Goal: Use online tool/utility: Utilize a website feature to perform a specific function

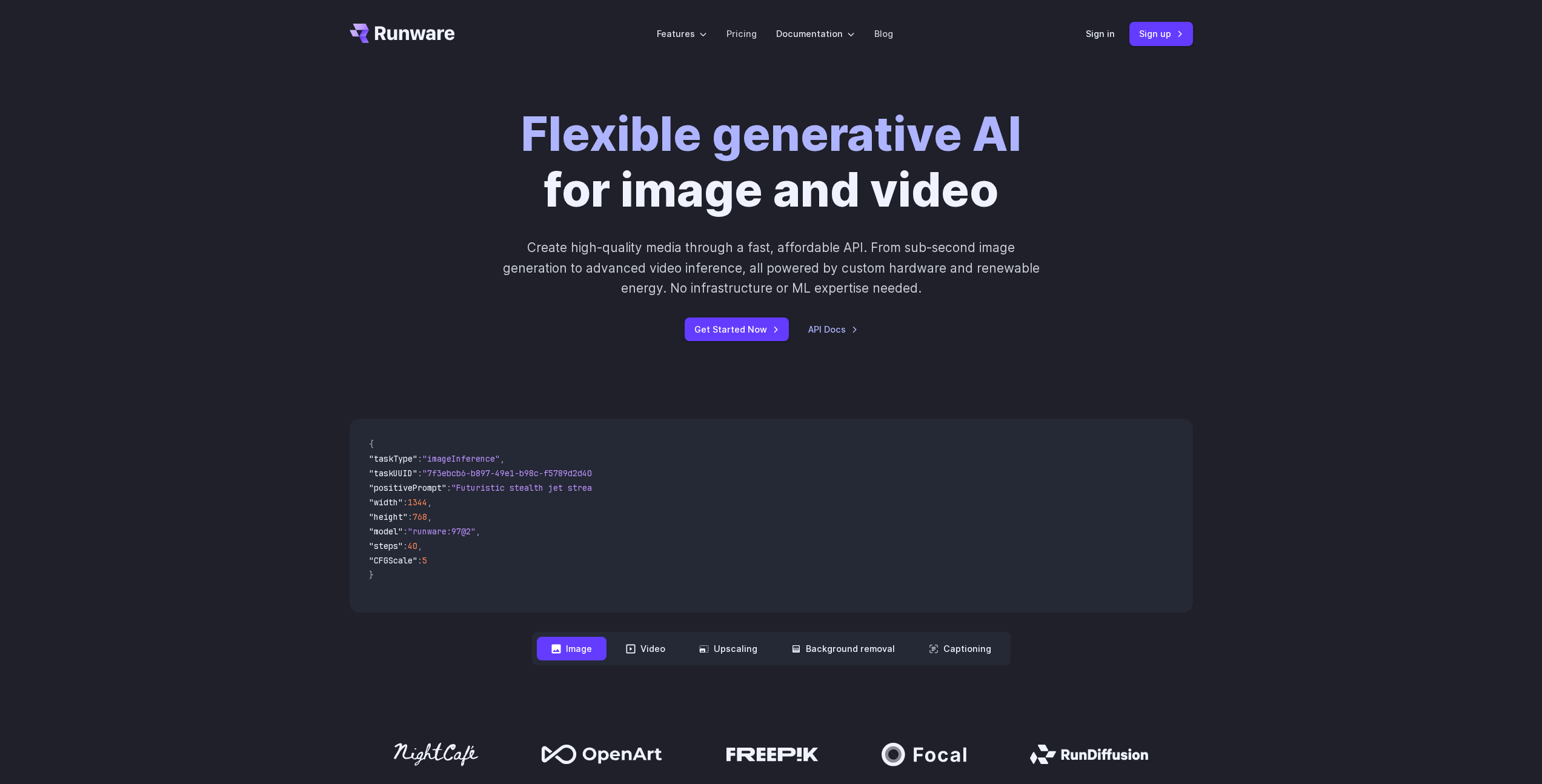
click at [1108, 41] on div "Sign in Sign up" at bounding box center [1139, 34] width 107 height 24
click at [1105, 39] on link "Sign in" at bounding box center [1100, 34] width 29 height 14
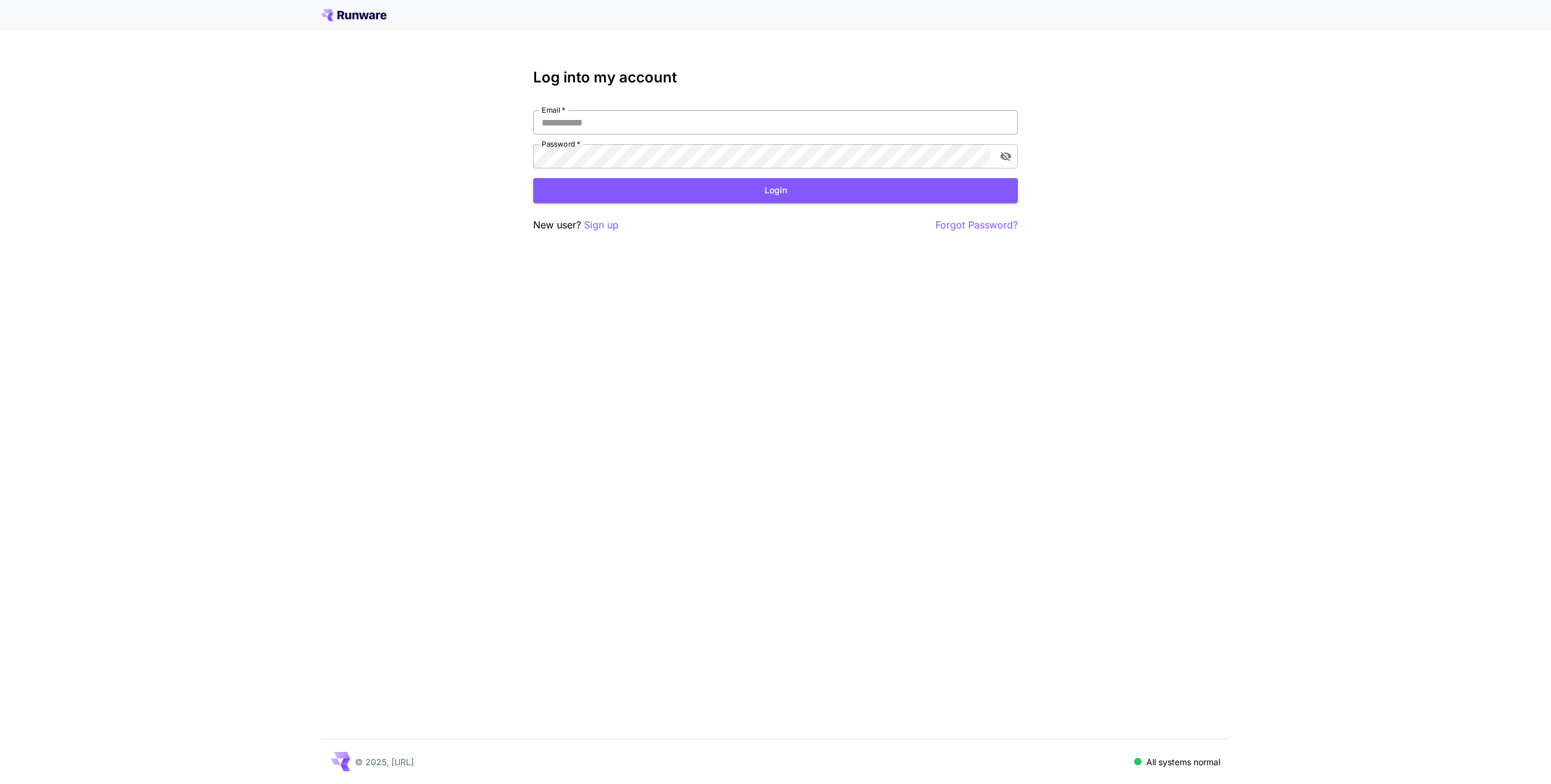
click at [697, 115] on input "Email   *" at bounding box center [775, 123] width 485 height 24
click at [0, 783] on com-1password-button at bounding box center [0, 784] width 0 height 0
type input "**********"
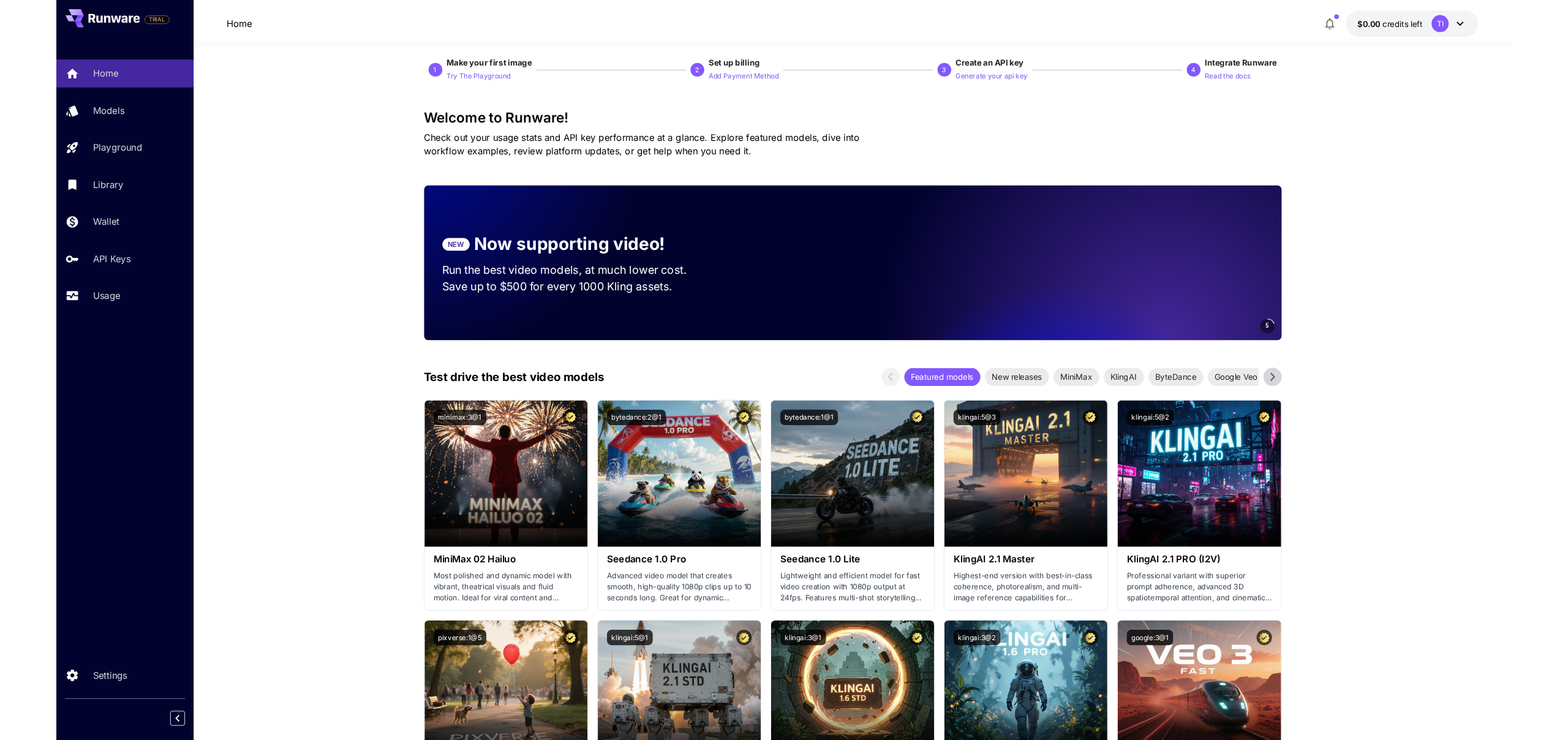
scroll to position [17, 0]
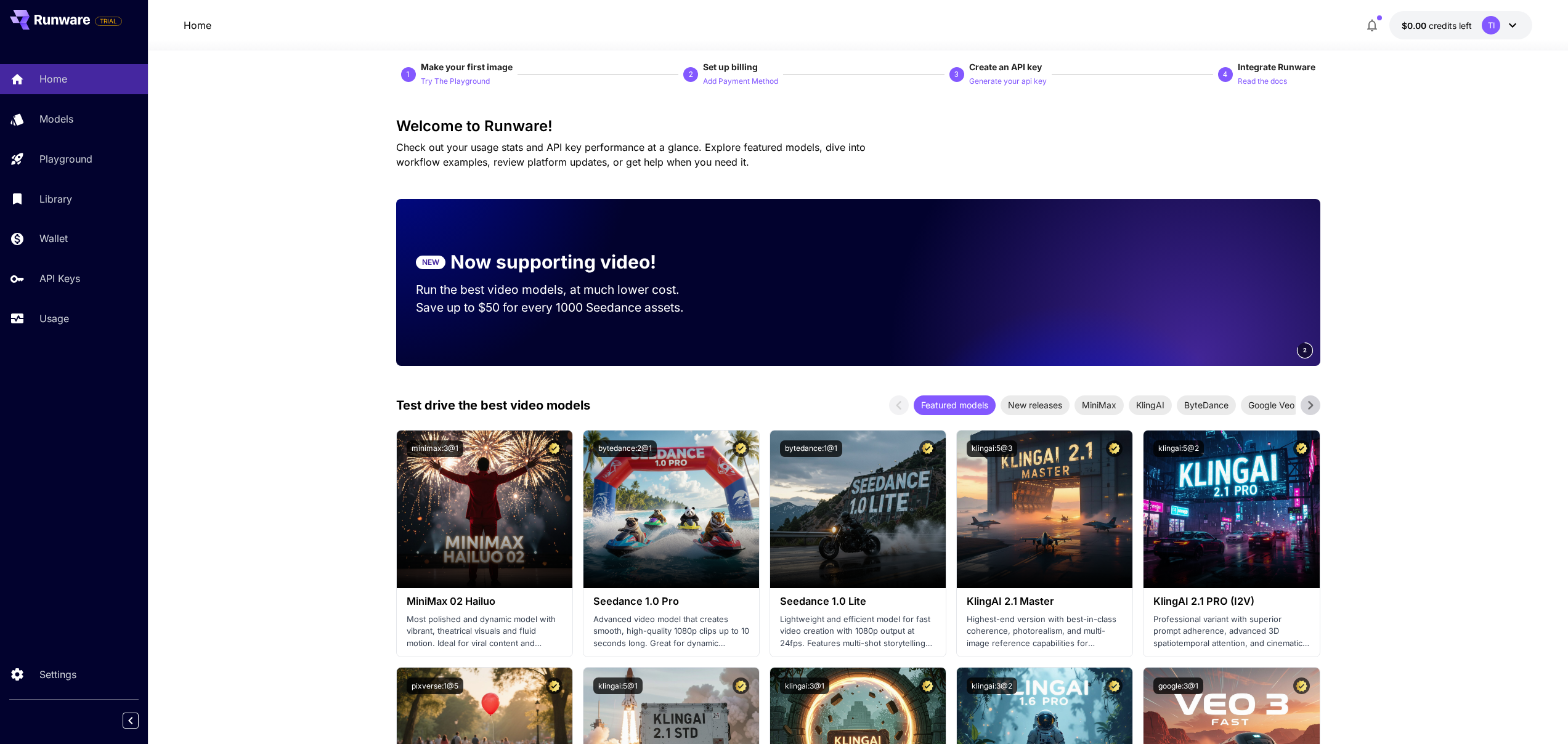
click at [1512, 33] on div "TI" at bounding box center [1501, 25] width 38 height 18
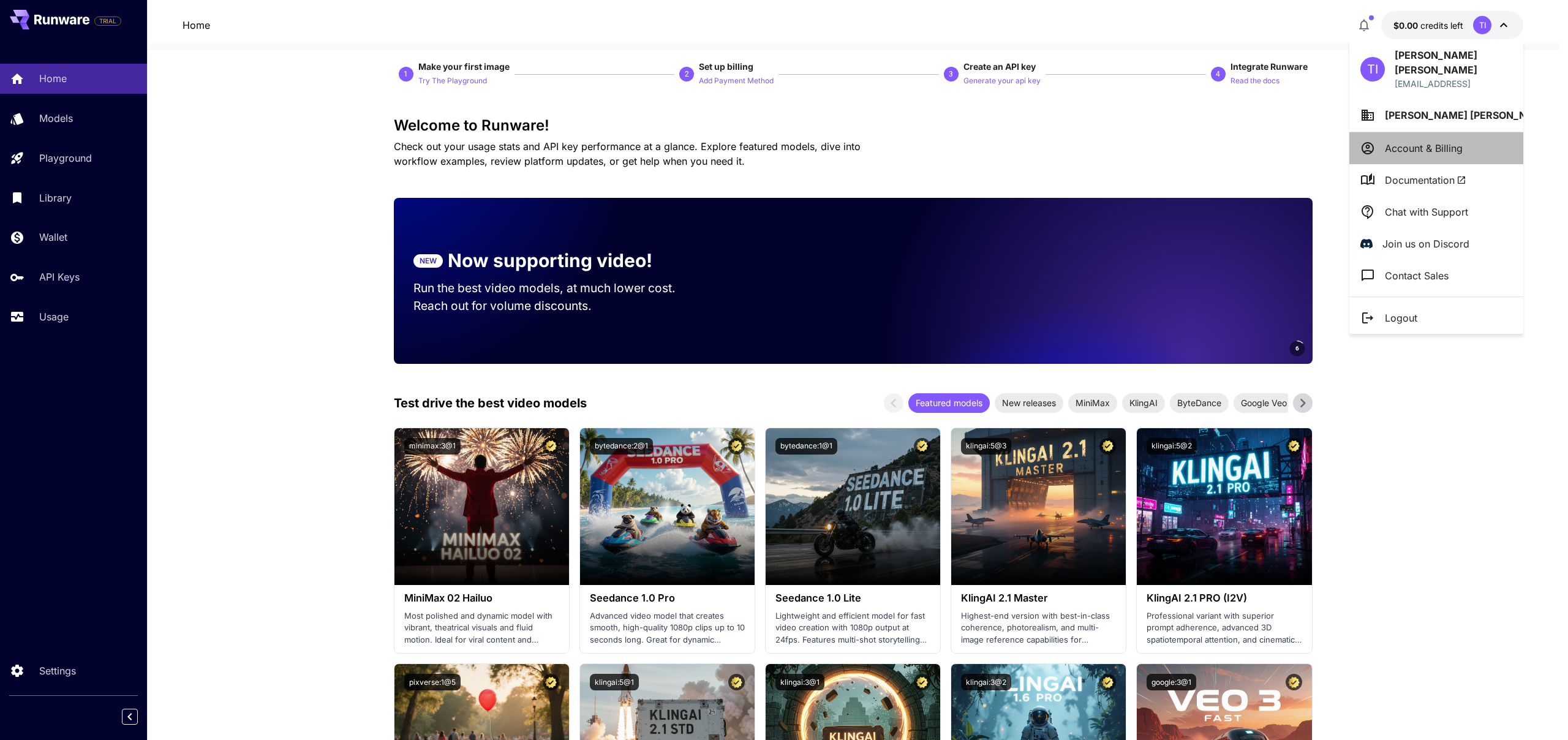
click at [1406, 144] on li "Account & Billing" at bounding box center [1437, 148] width 174 height 32
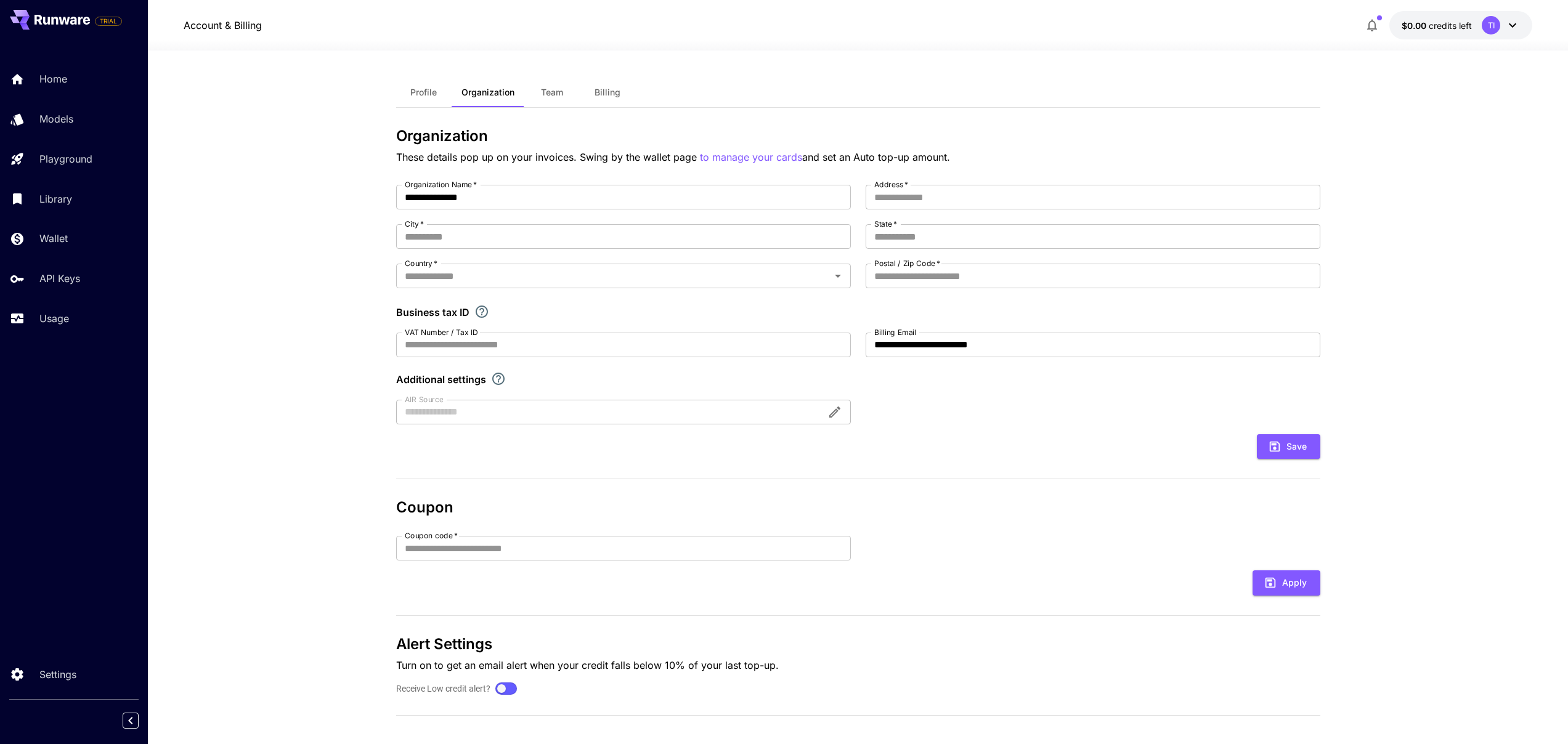
click at [575, 93] on button "Team" at bounding box center [552, 92] width 55 height 30
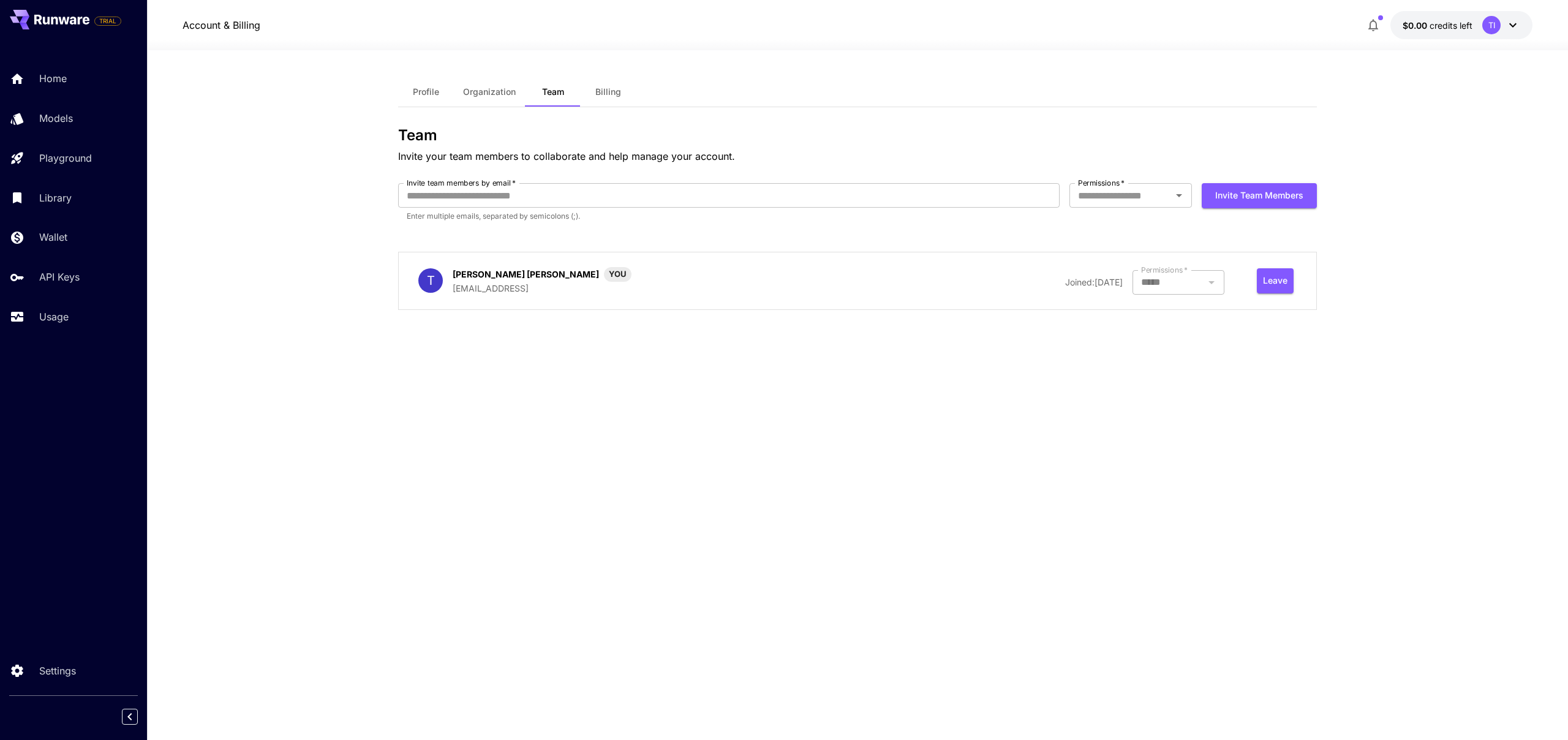
click at [592, 92] on button "Billing" at bounding box center [608, 91] width 55 height 29
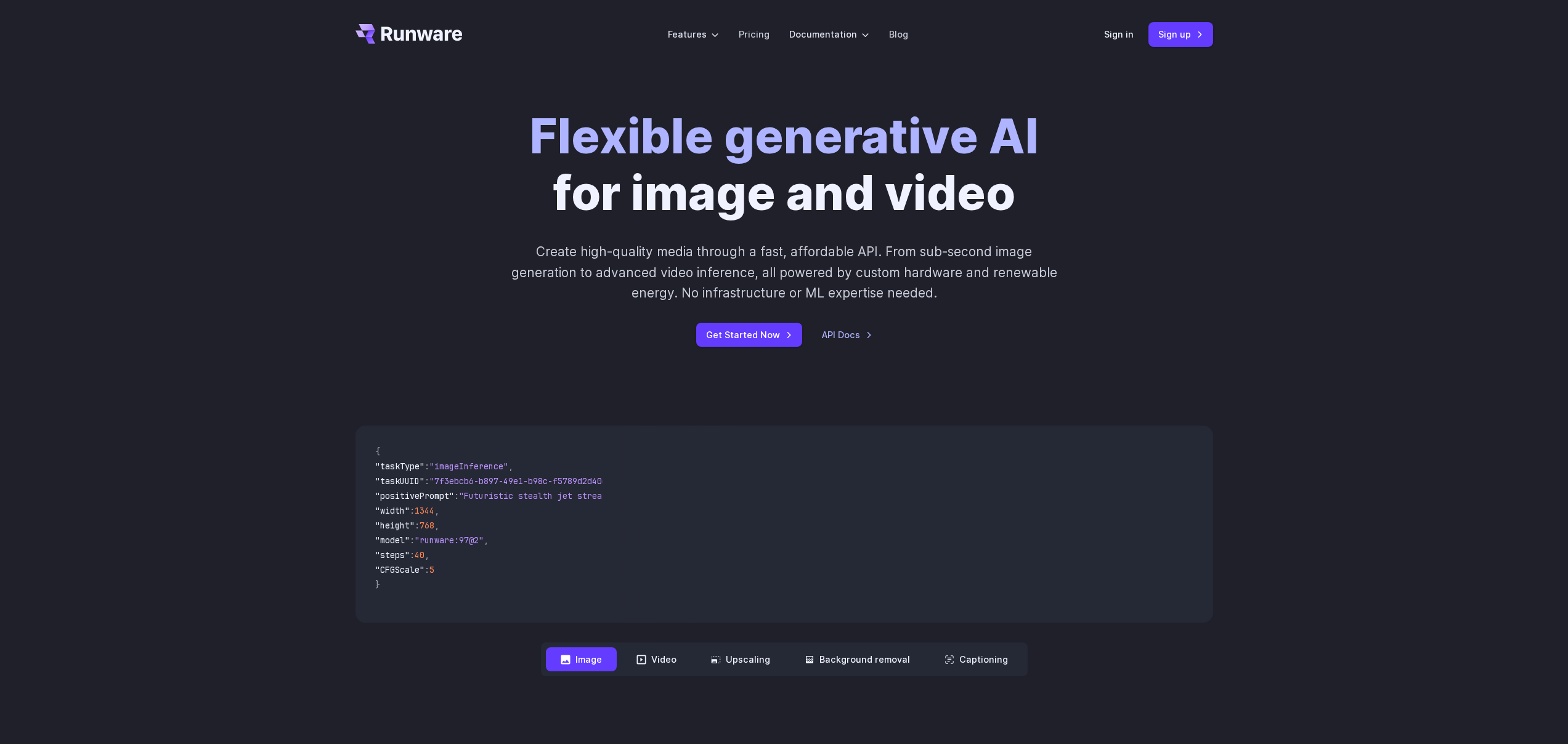
click at [1111, 25] on div "Sign in Sign up" at bounding box center [1158, 34] width 109 height 24
click at [1113, 31] on link "Sign in" at bounding box center [1119, 34] width 30 height 14
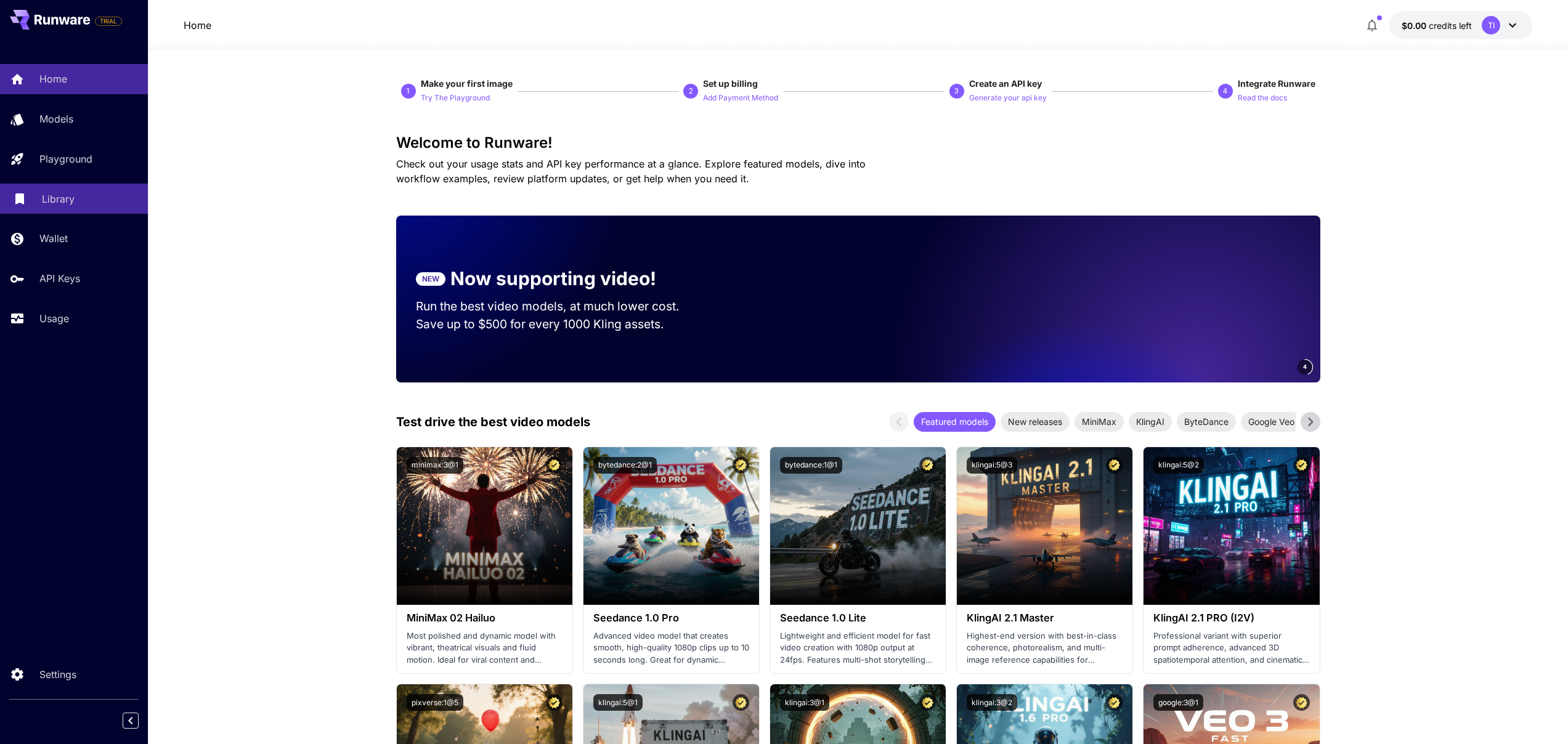
click at [77, 194] on div "Library" at bounding box center [90, 198] width 96 height 14
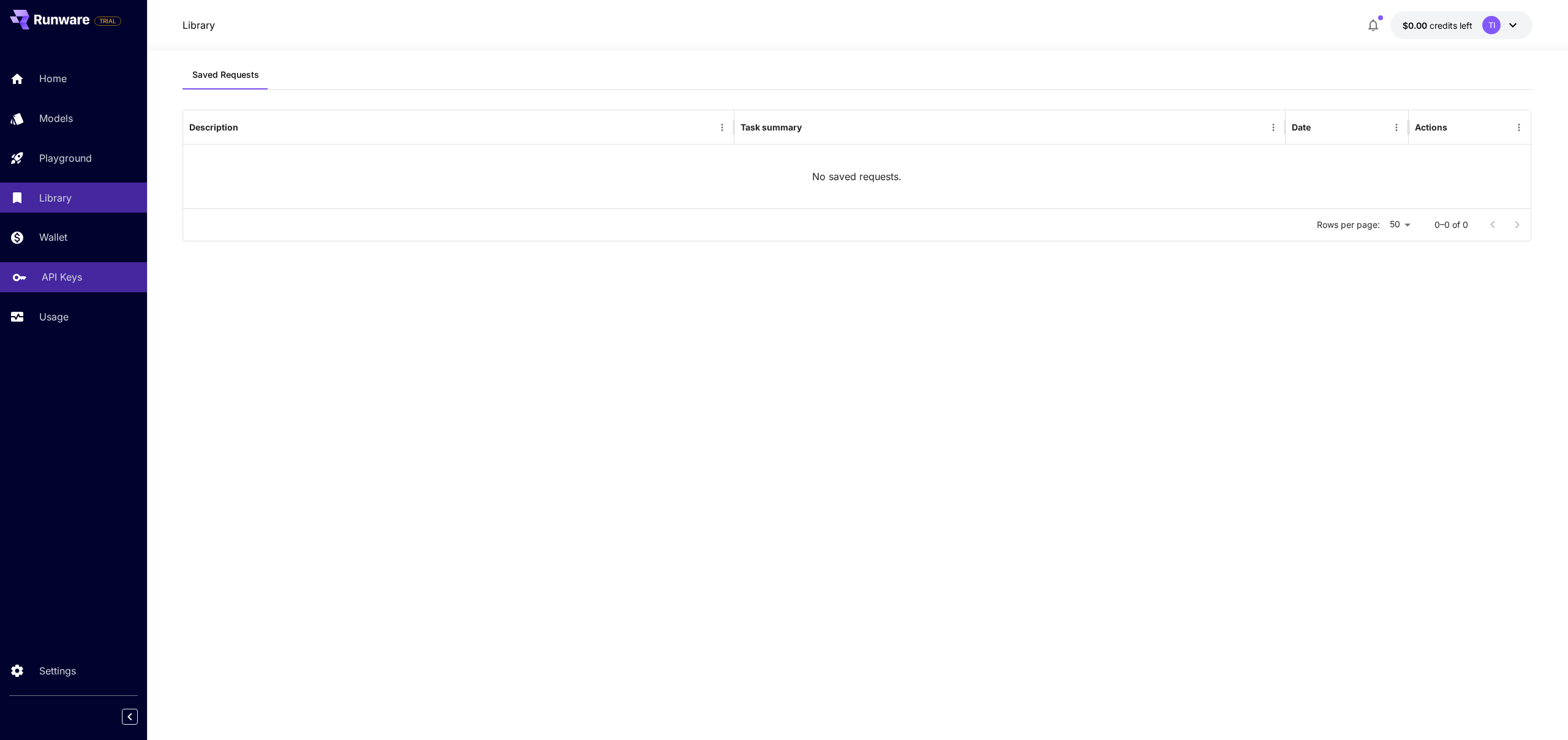
click at [26, 263] on link "API Keys" at bounding box center [73, 277] width 147 height 30
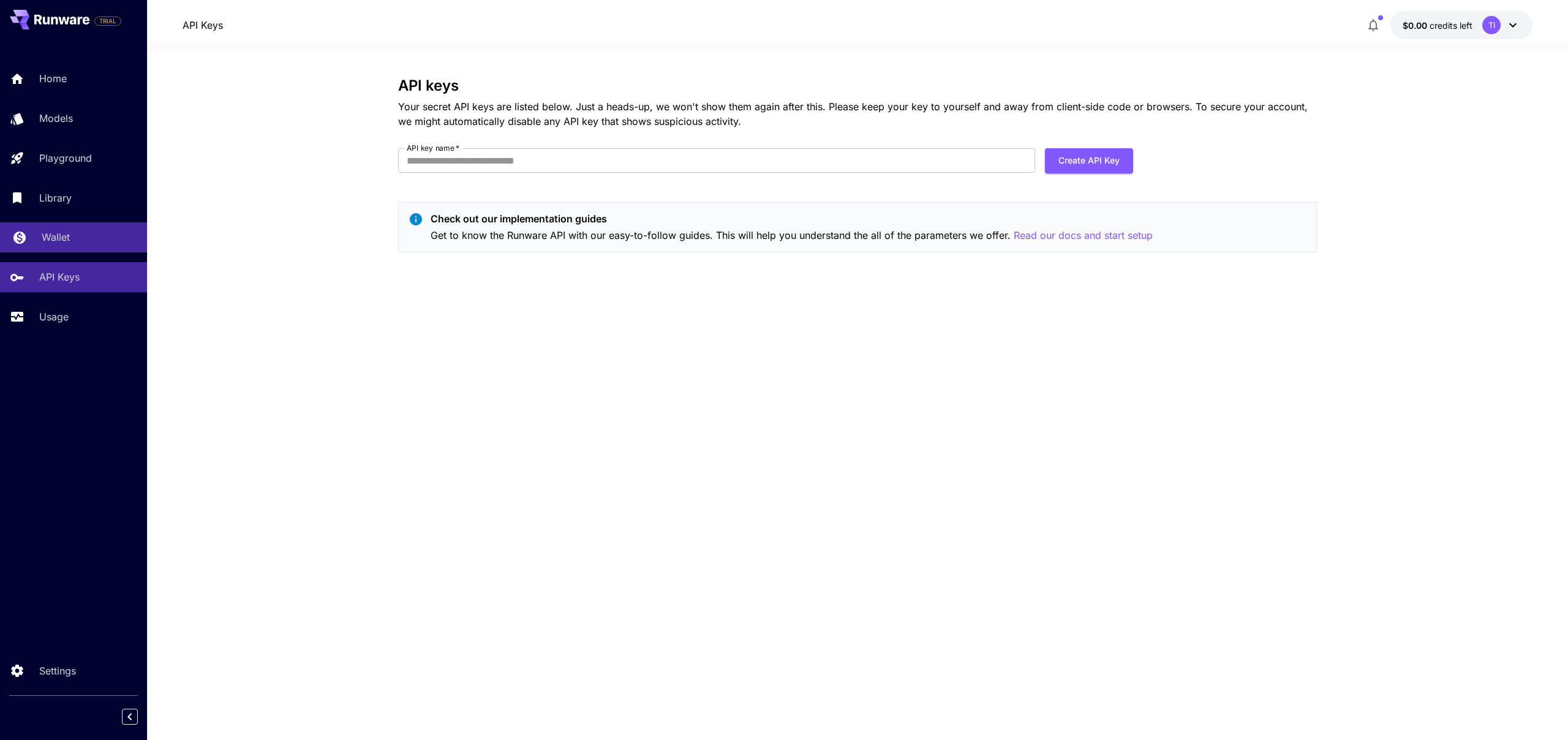
click at [44, 249] on link "Wallet" at bounding box center [73, 237] width 147 height 30
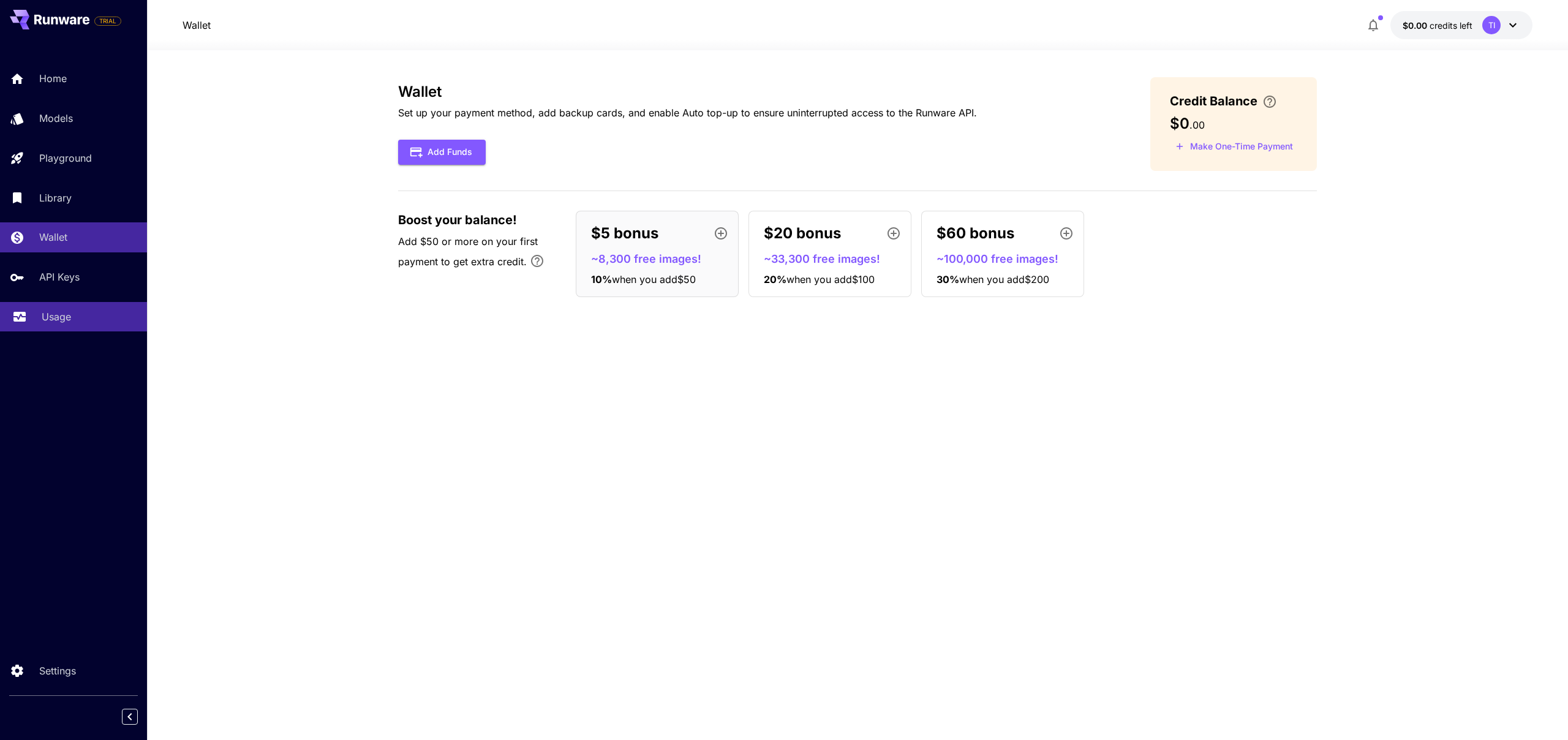
click at [70, 321] on p "Usage" at bounding box center [56, 316] width 29 height 14
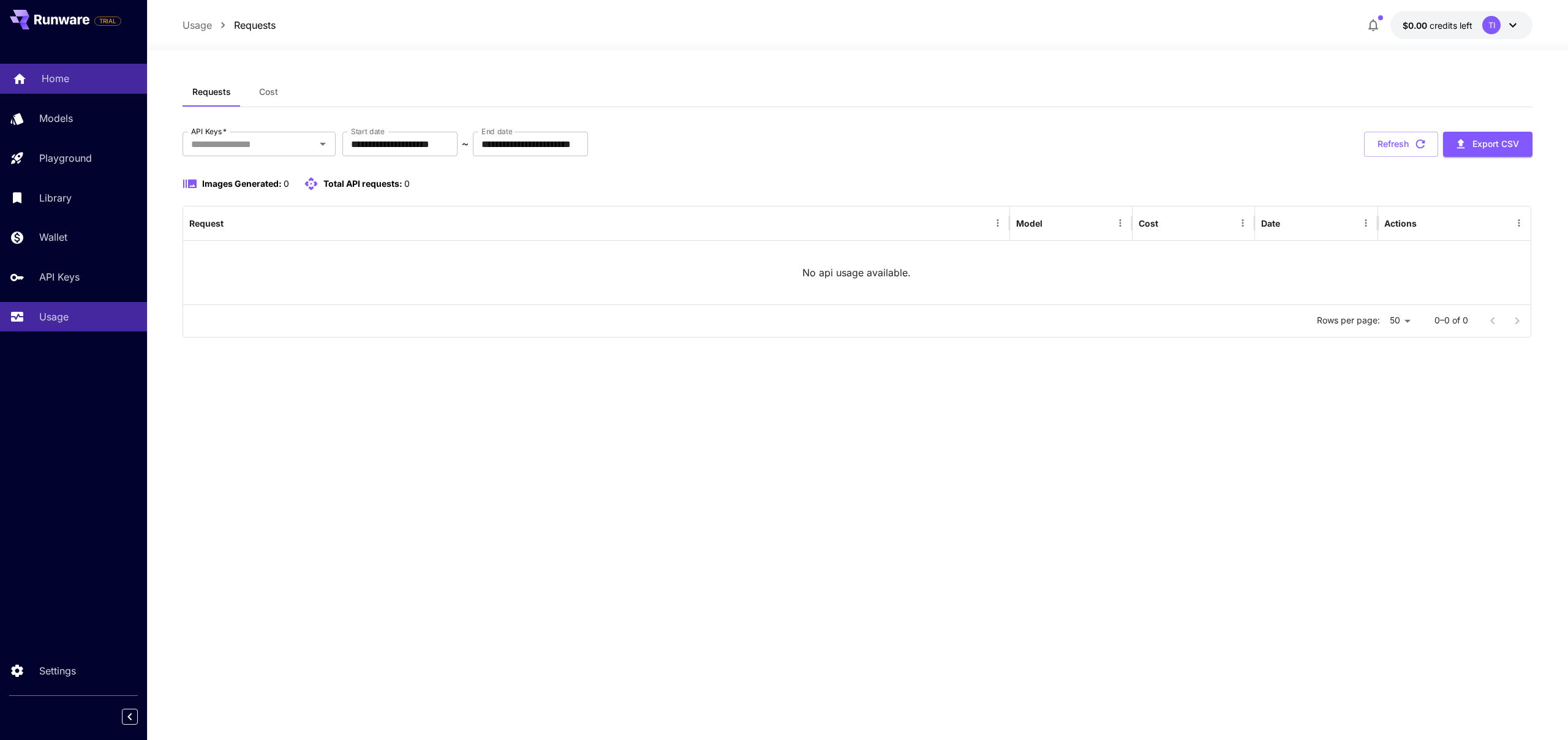
click at [63, 88] on link "Home" at bounding box center [73, 79] width 147 height 30
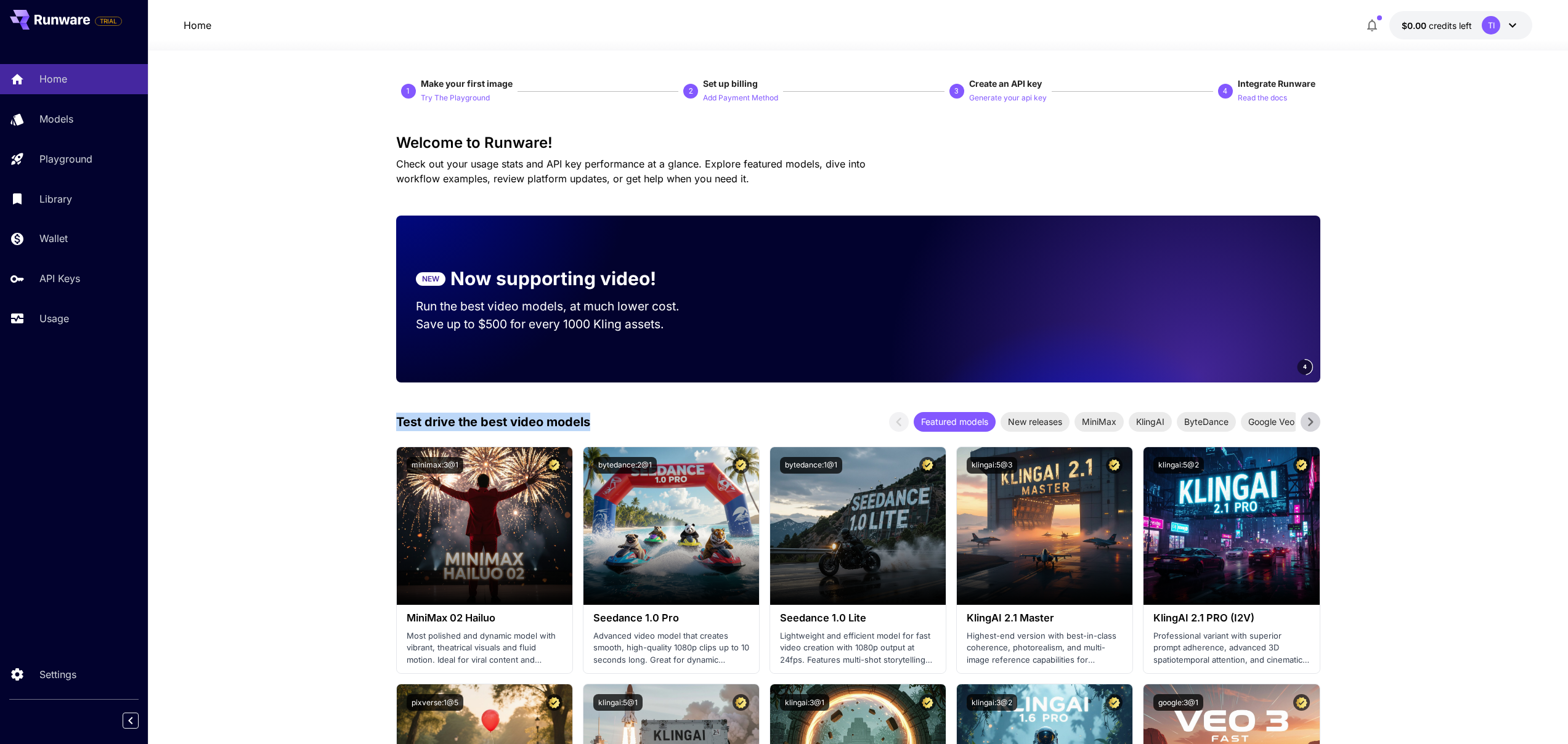
drag, startPoint x: 388, startPoint y: 418, endPoint x: 623, endPoint y: 429, distance: 235.3
click at [623, 429] on div "Test drive the best video models Featured models New releases MiniMax KlingAI B…" at bounding box center [858, 422] width 924 height 20
click at [91, 131] on link "Models" at bounding box center [74, 119] width 148 height 30
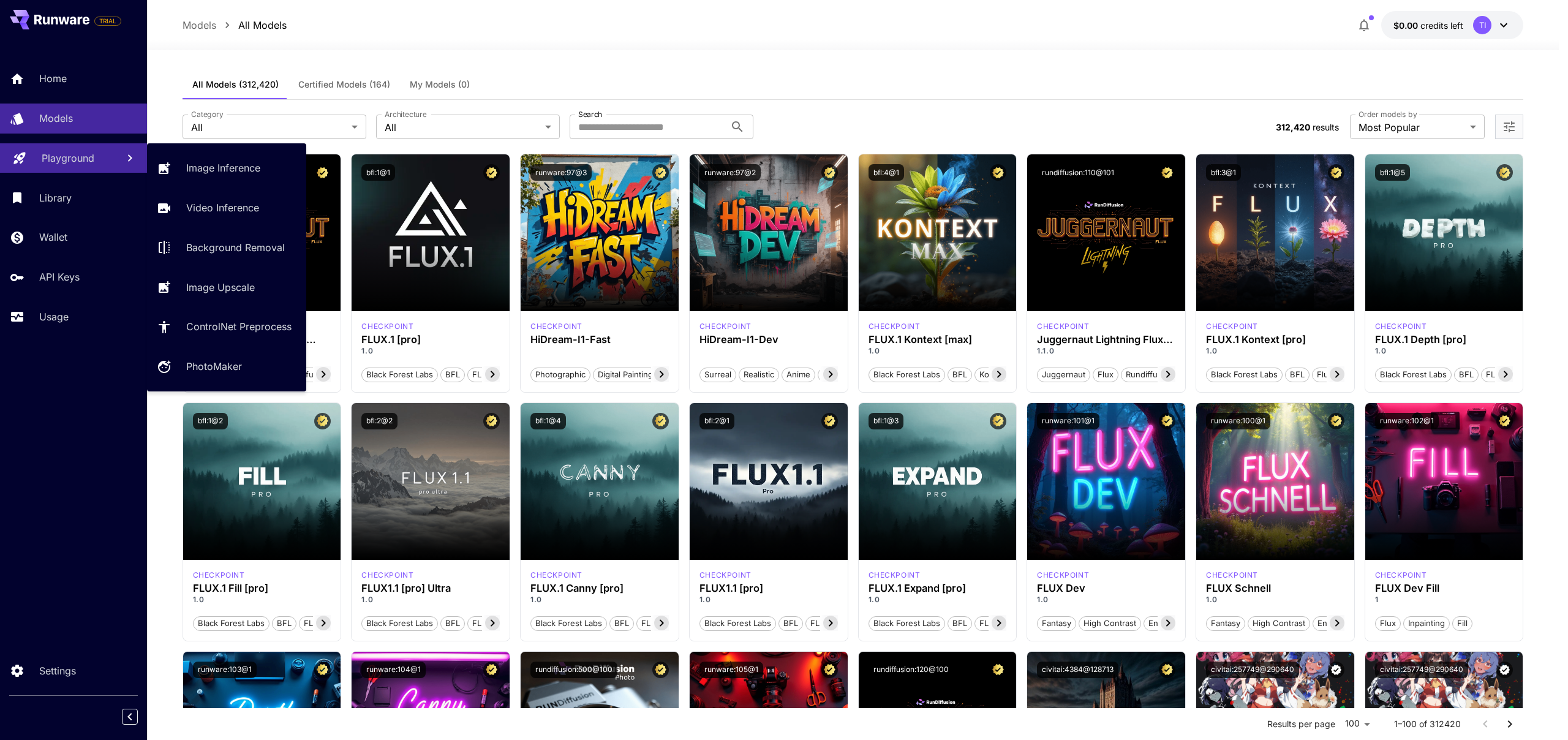
click at [105, 166] on link "Playground" at bounding box center [73, 159] width 147 height 30
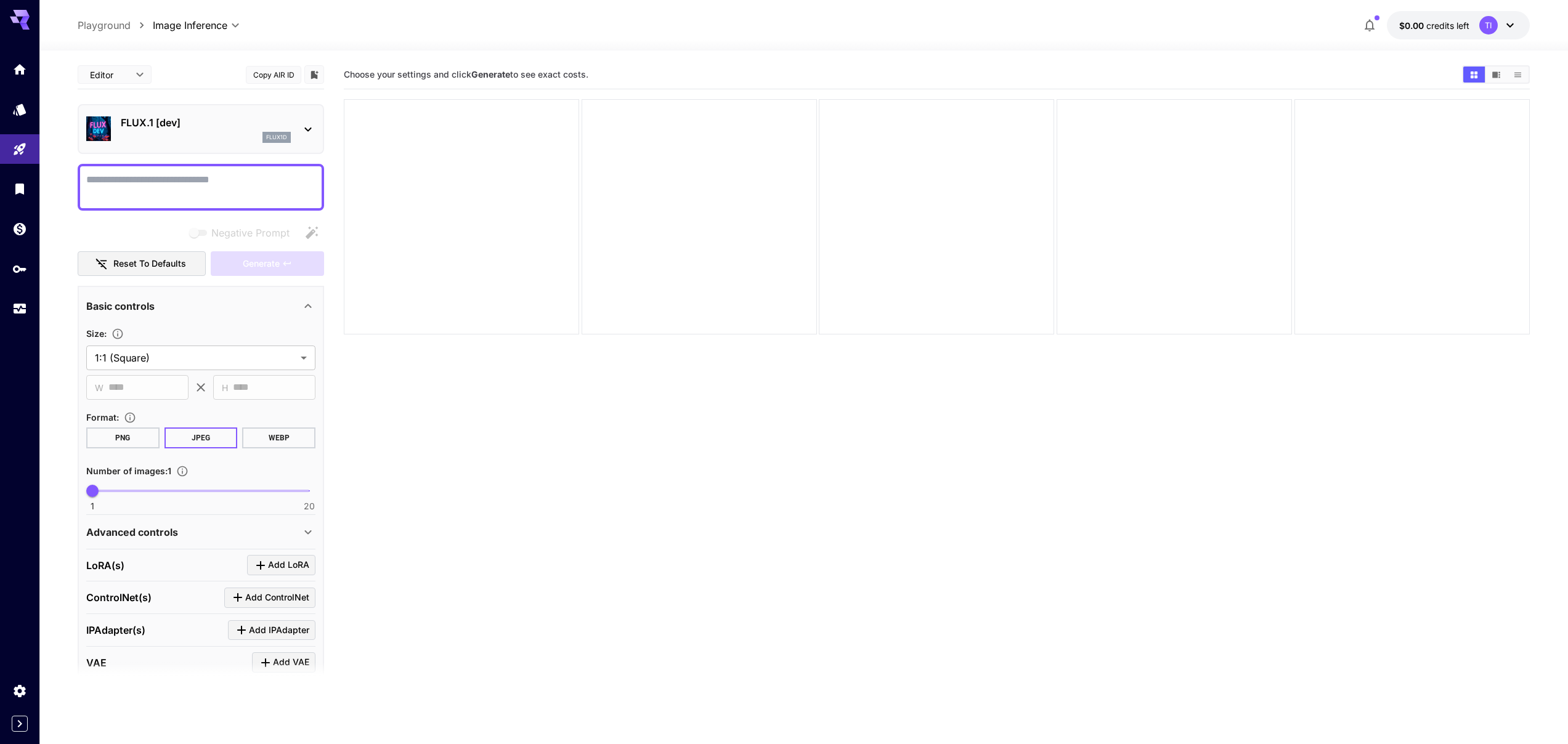
click at [147, 164] on div at bounding box center [201, 188] width 246 height 47
click at [18, 719] on icon "Expand sidebar" at bounding box center [19, 723] width 14 height 14
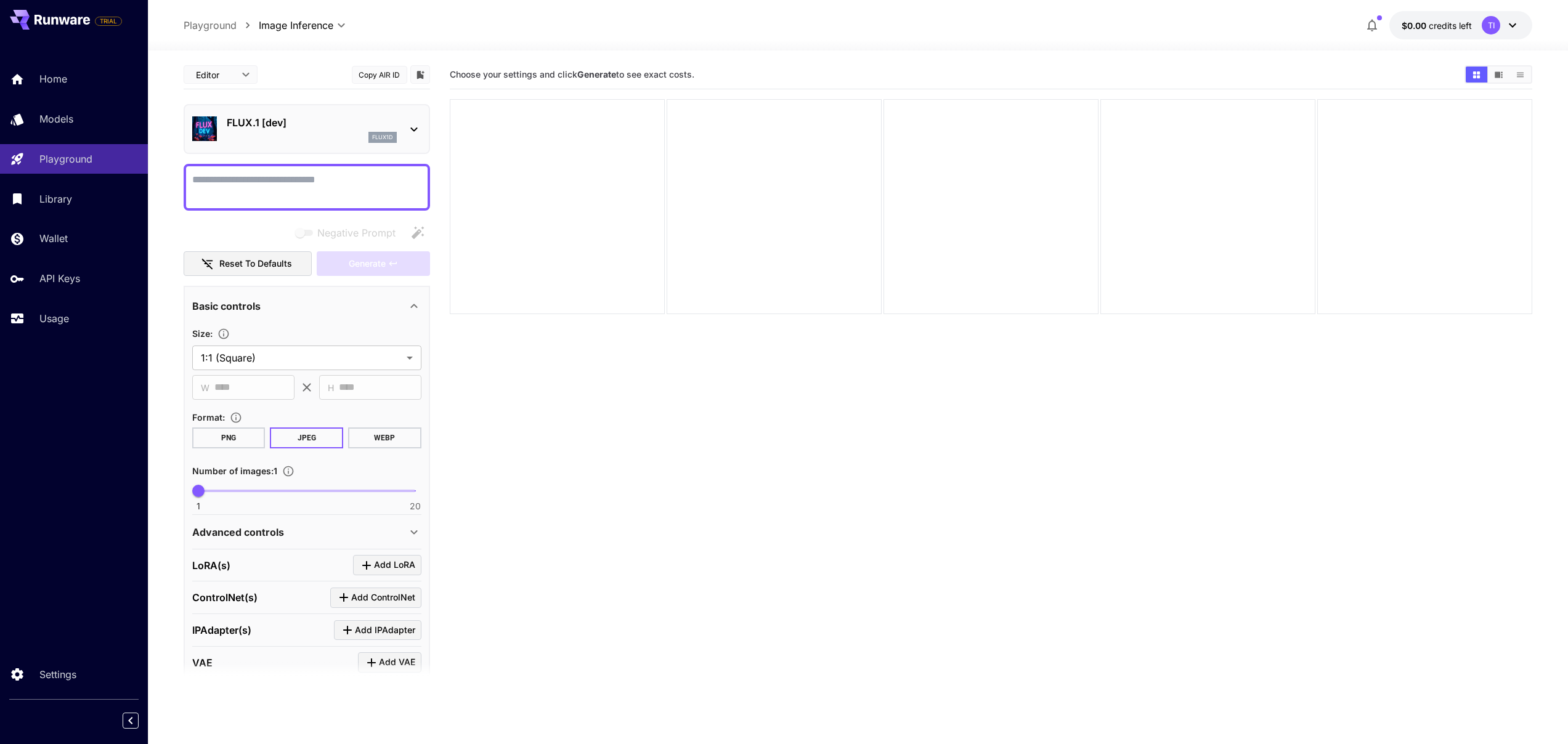
click at [33, 18] on button at bounding box center [49, 20] width 80 height 20
click at [32, 27] on button at bounding box center [49, 20] width 80 height 20
click at [40, 90] on link "Home" at bounding box center [74, 79] width 148 height 30
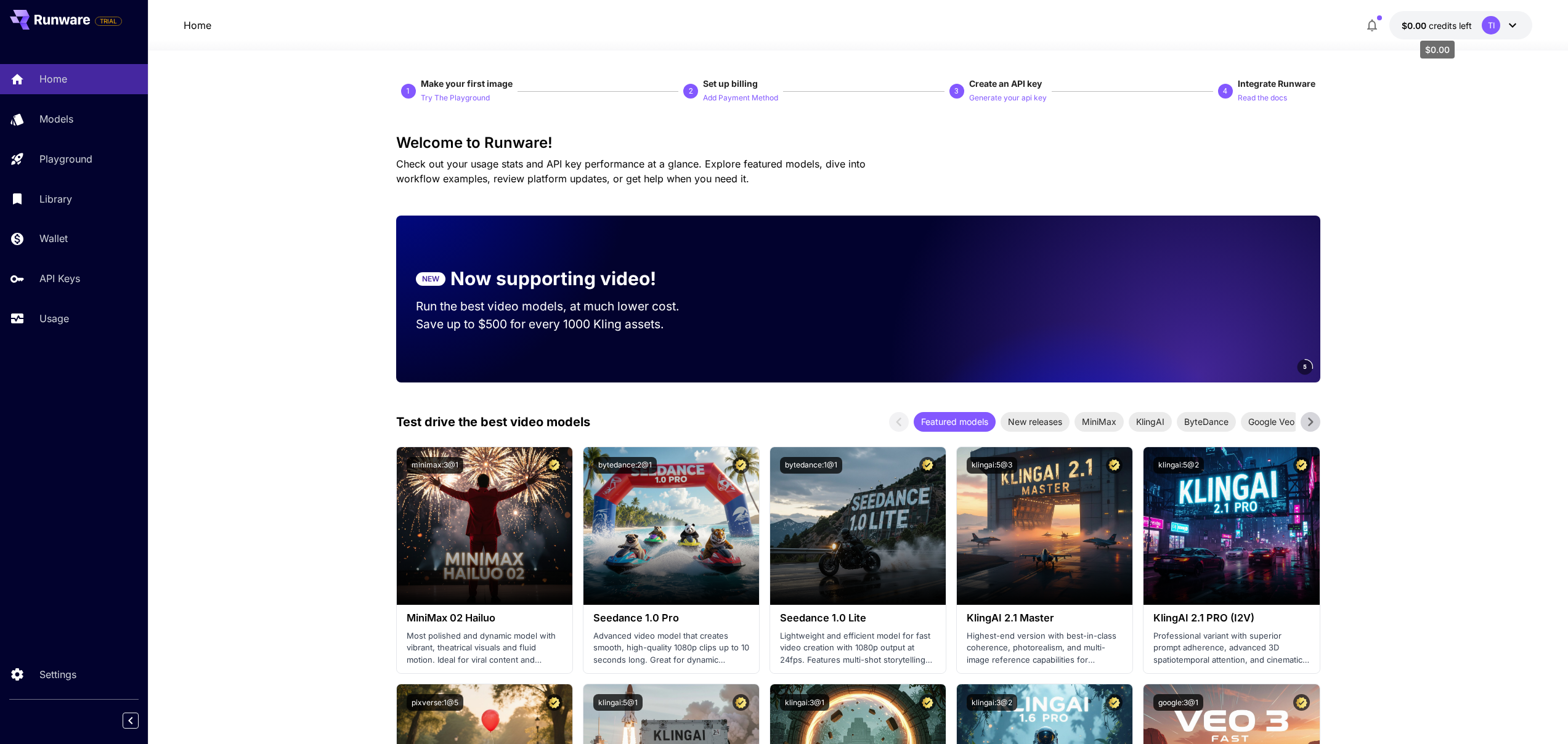
click at [1421, 26] on span "$0.00" at bounding box center [1415, 26] width 27 height 11
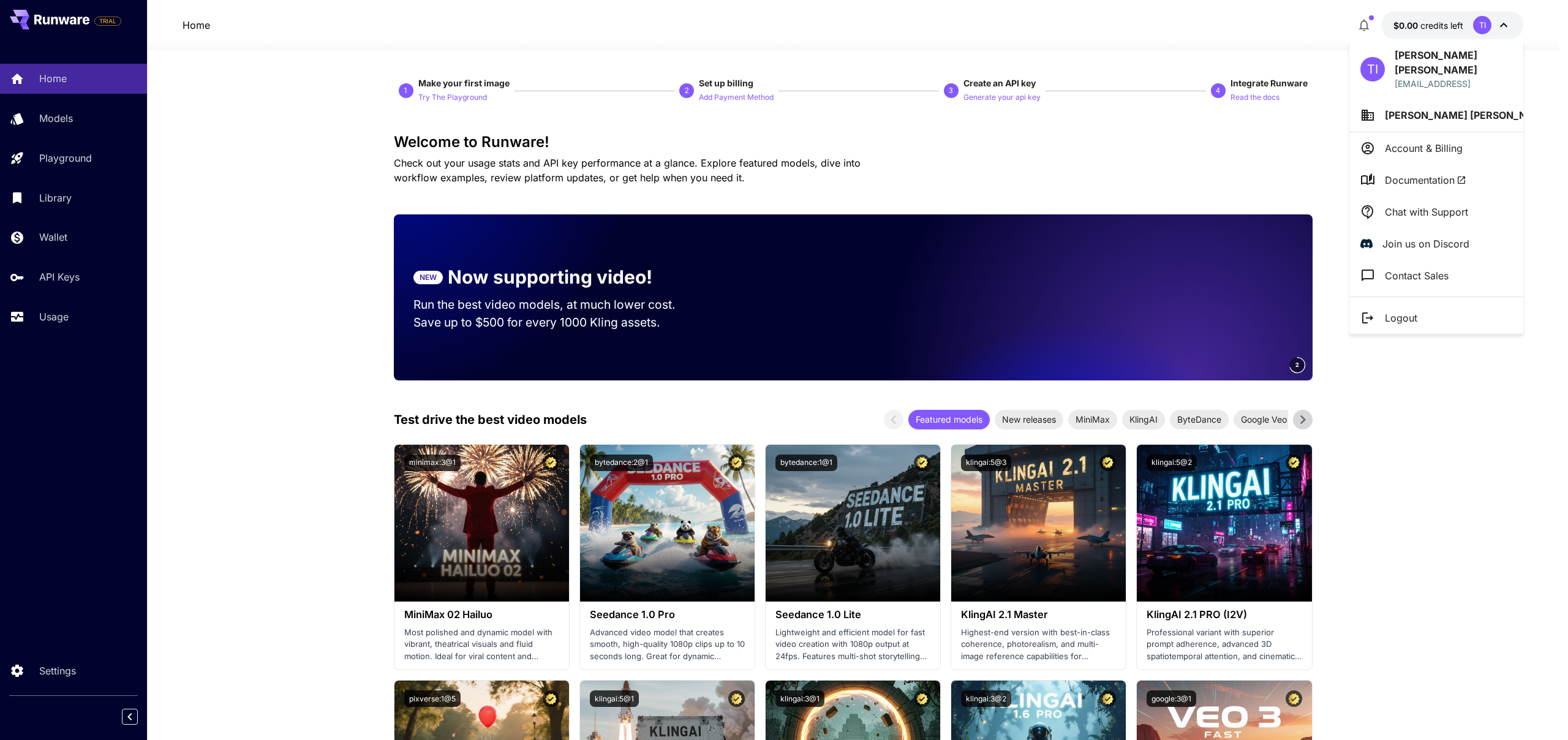
click at [1432, 173] on span "Documentation" at bounding box center [1426, 180] width 82 height 14
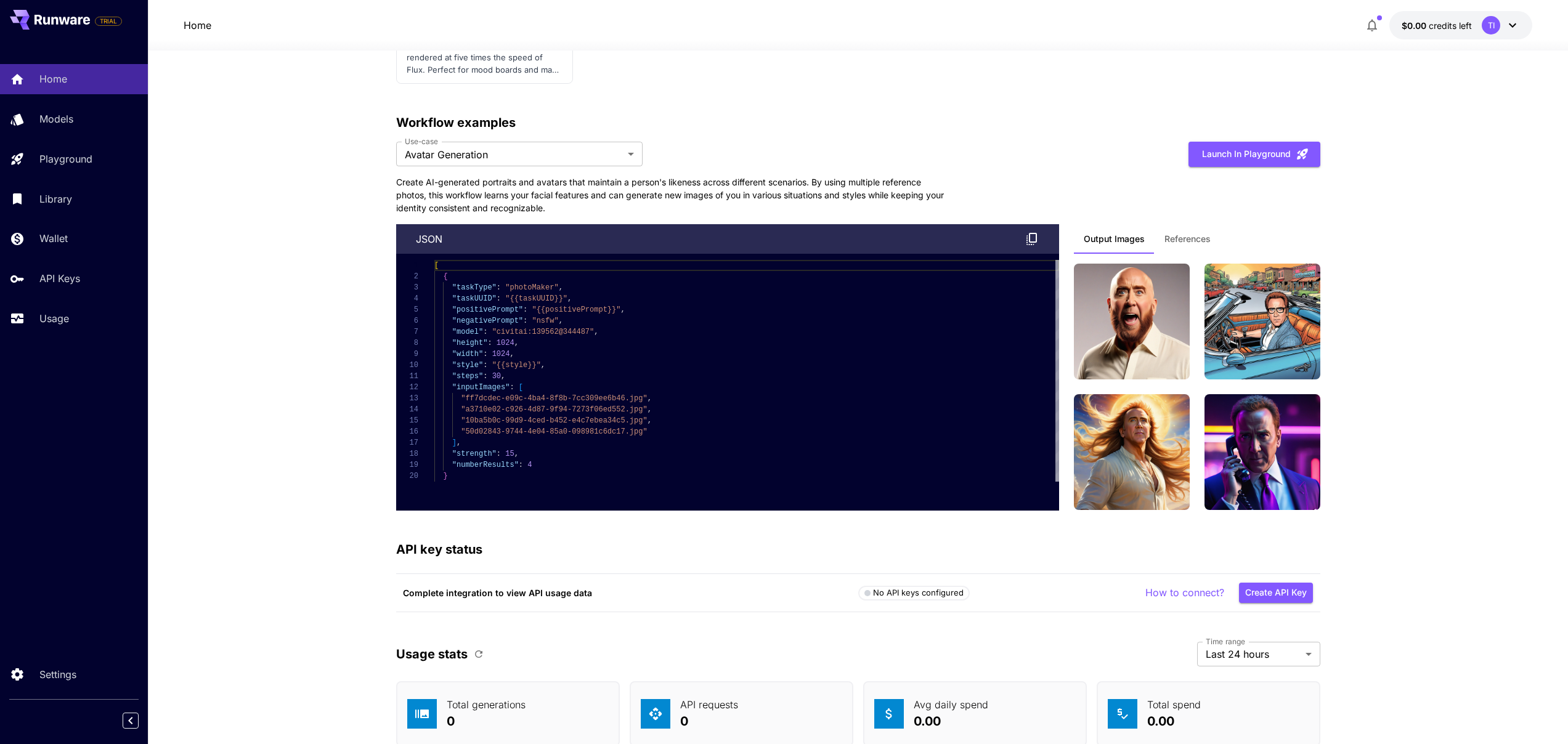
scroll to position [3005, 0]
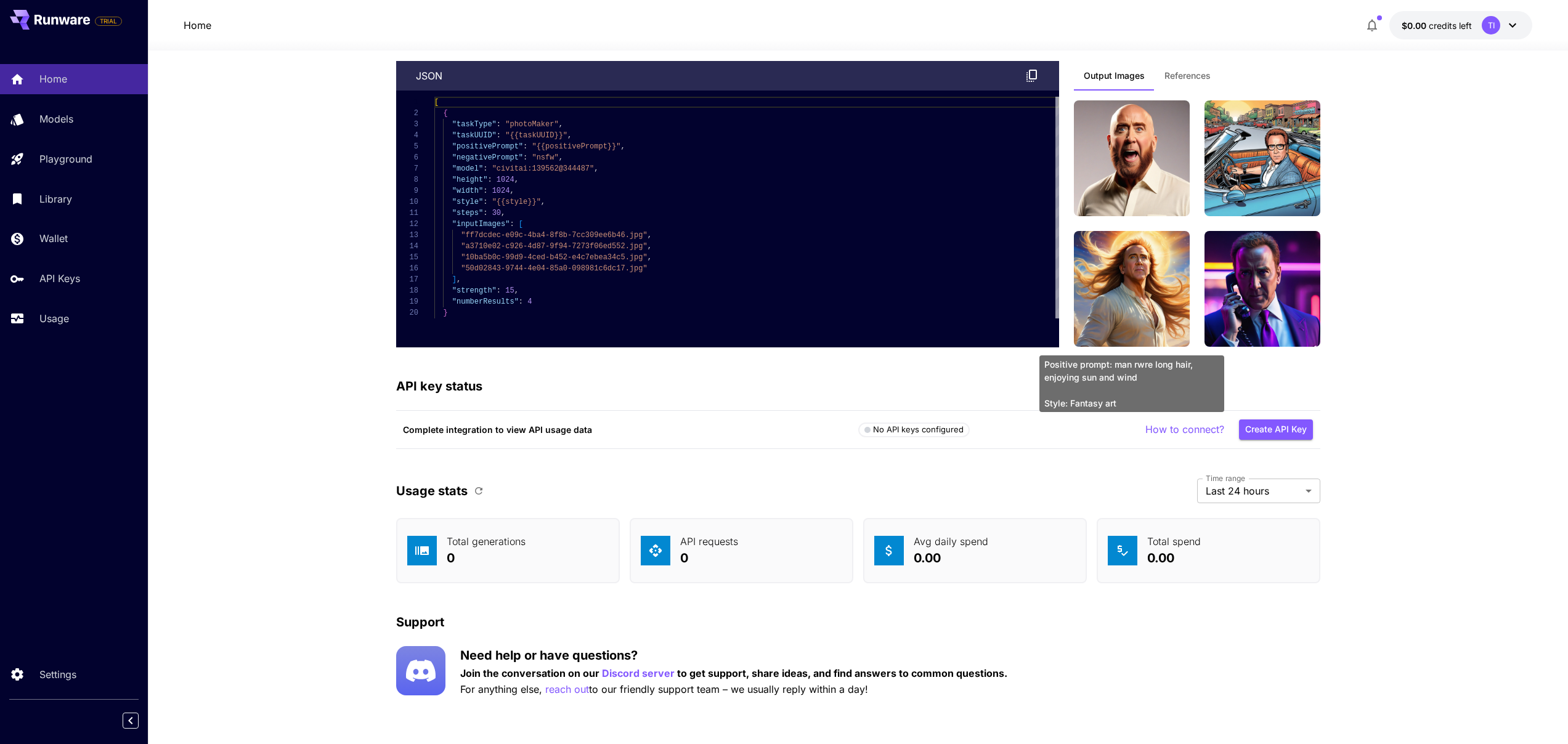
click at [1141, 365] on span "Positive prompt: man rwre long hair, enjoying sun and wind" at bounding box center [1132, 371] width 175 height 26
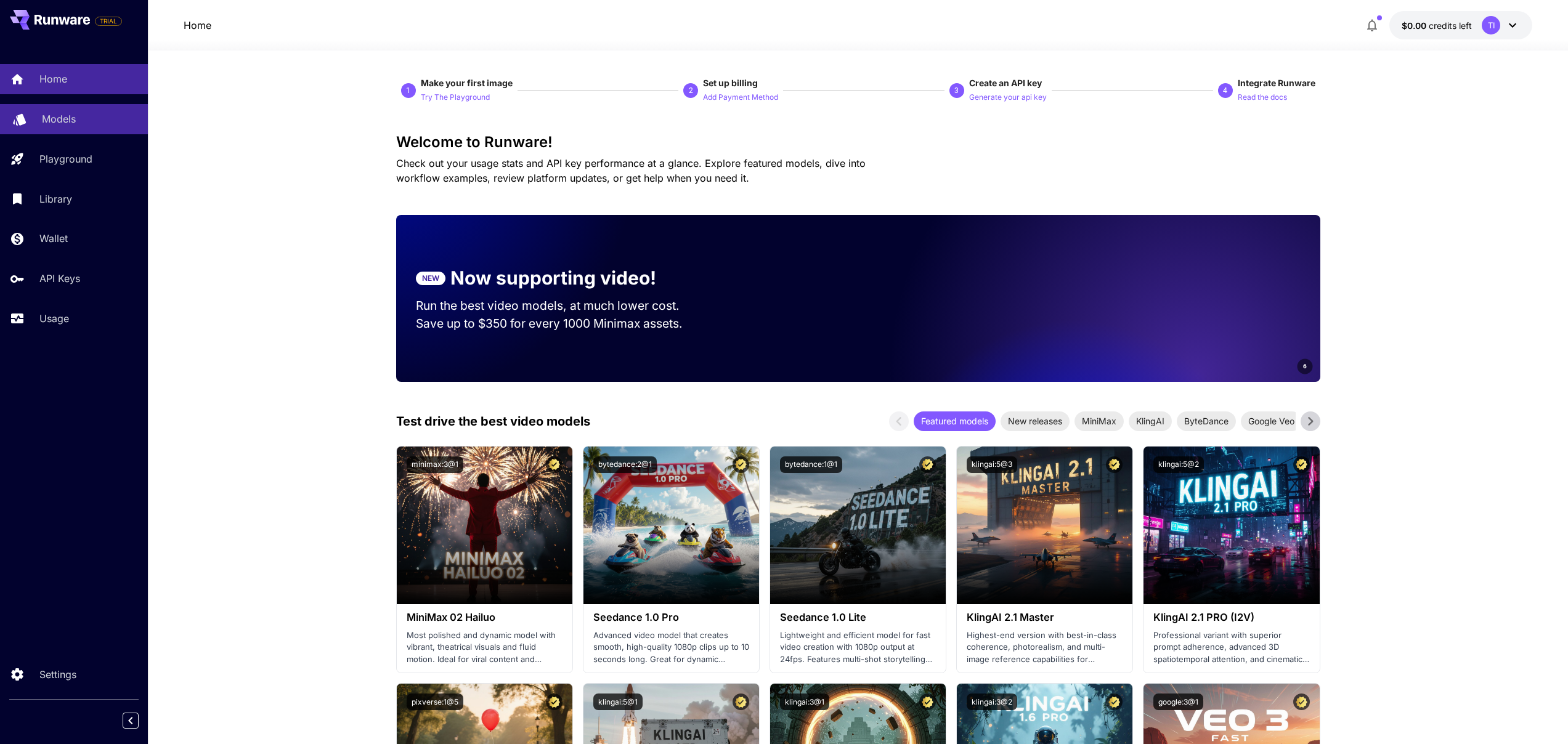
scroll to position [0, 0]
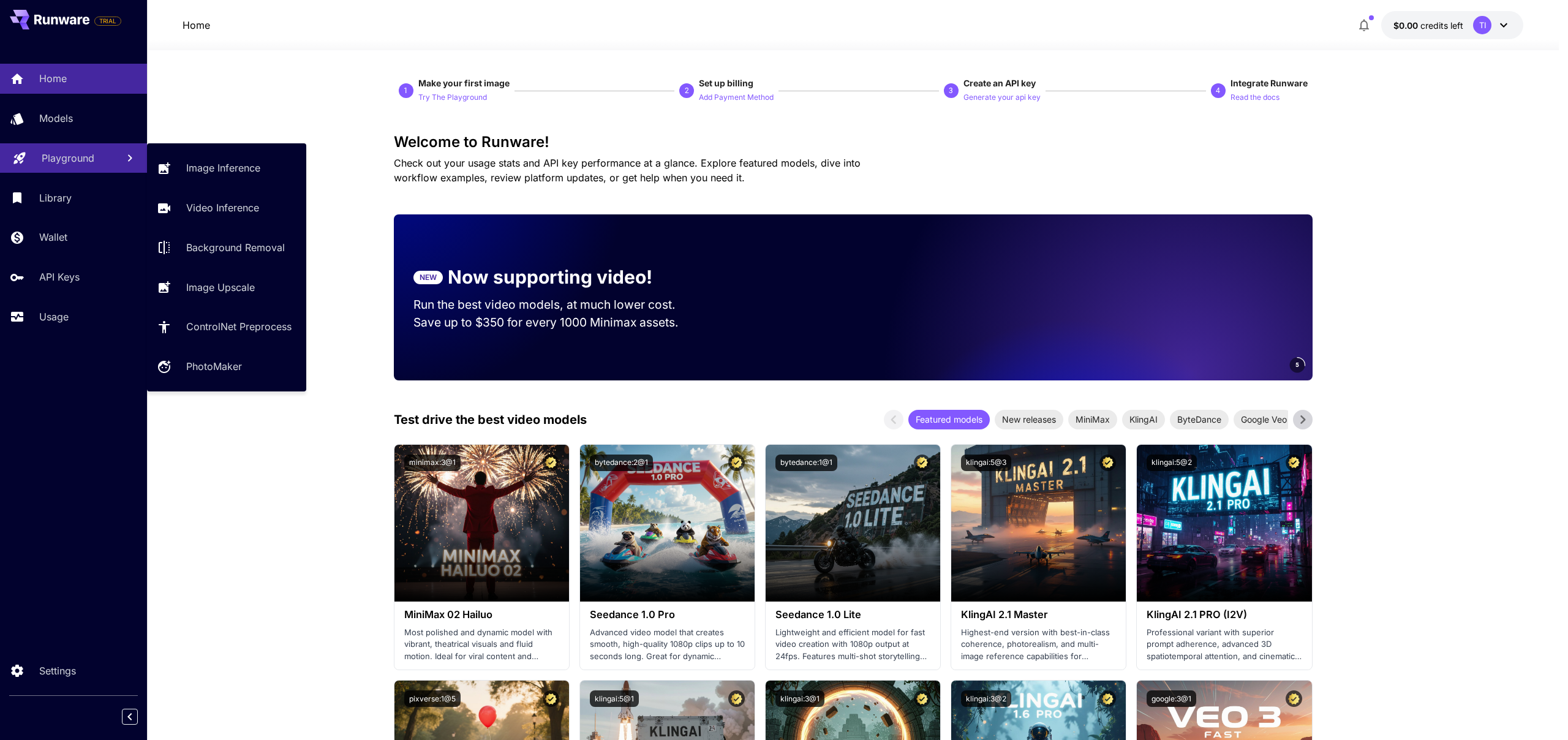
click at [66, 147] on link "Playground" at bounding box center [73, 159] width 147 height 30
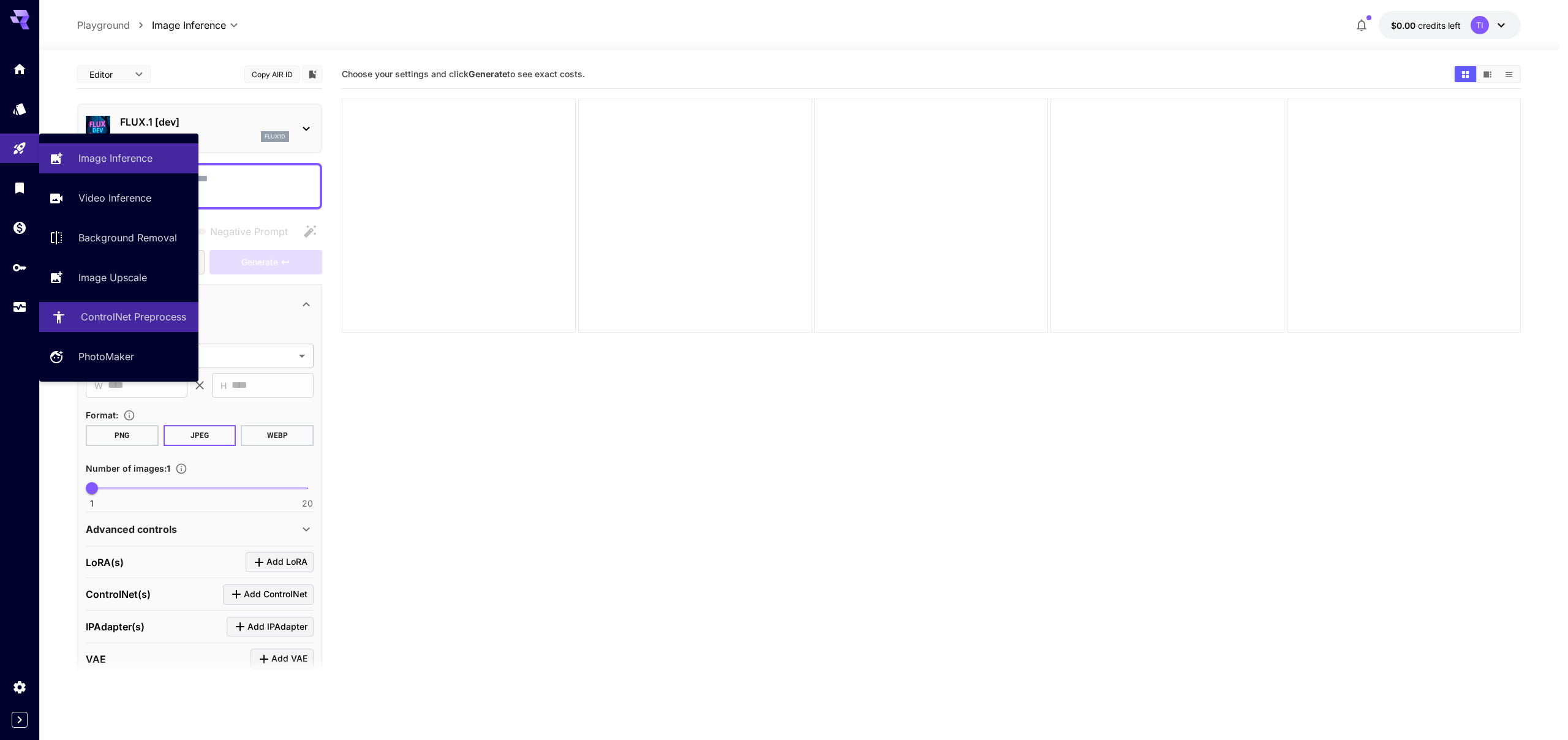
click at [109, 309] on link "ControlNet Preprocess" at bounding box center [119, 317] width 159 height 30
type input "**********"
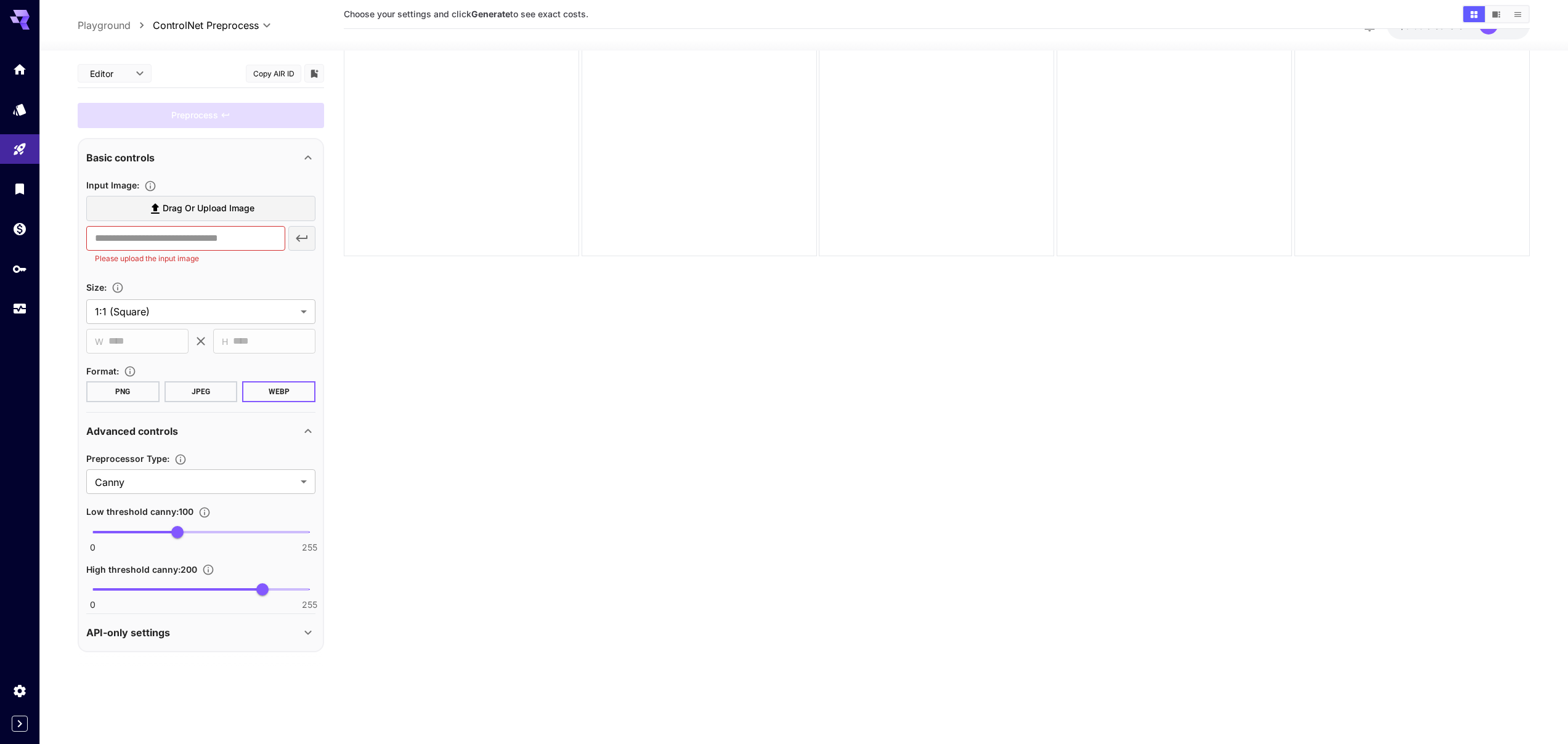
scroll to position [96, 0]
